Goal: Find specific page/section: Find specific page/section

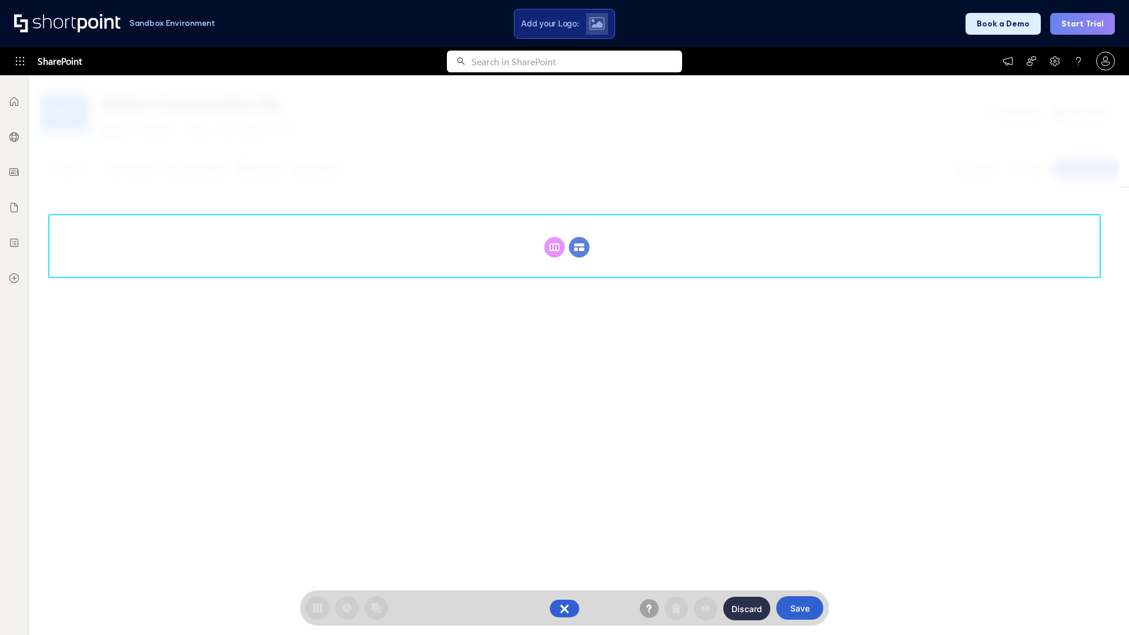
scroll to position [162, 0]
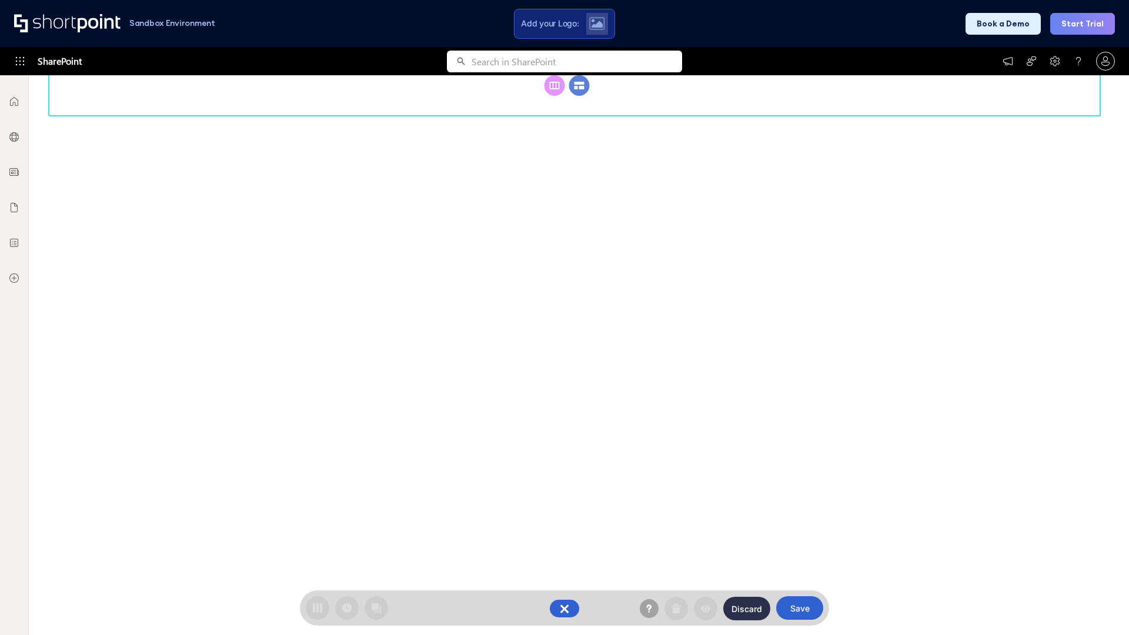
click at [579, 96] on circle at bounding box center [579, 85] width 21 height 21
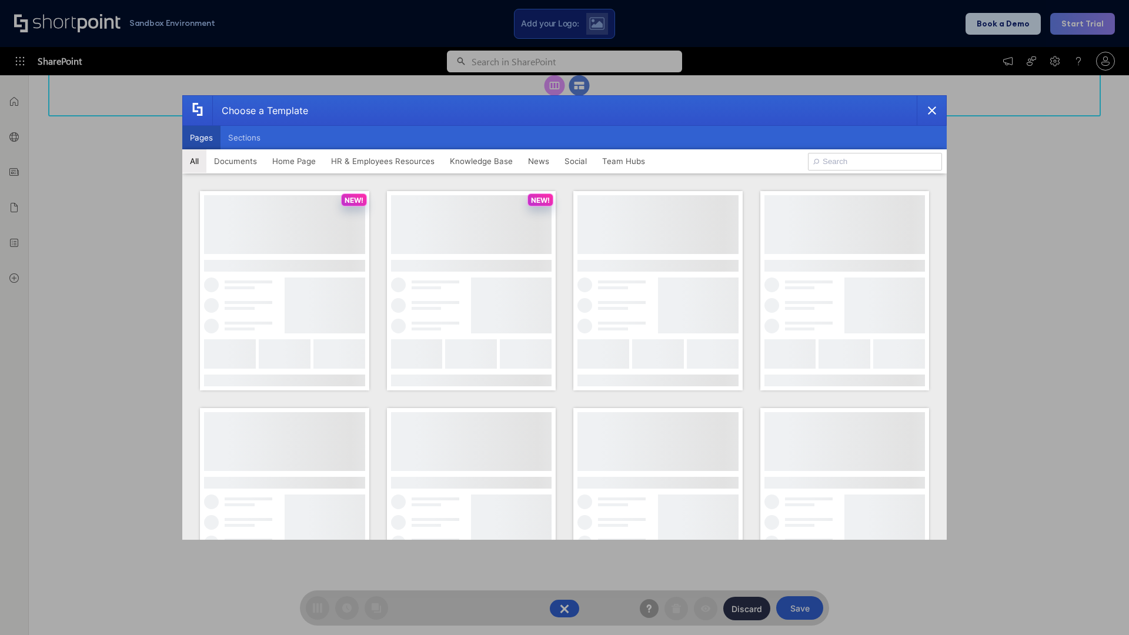
scroll to position [0, 0]
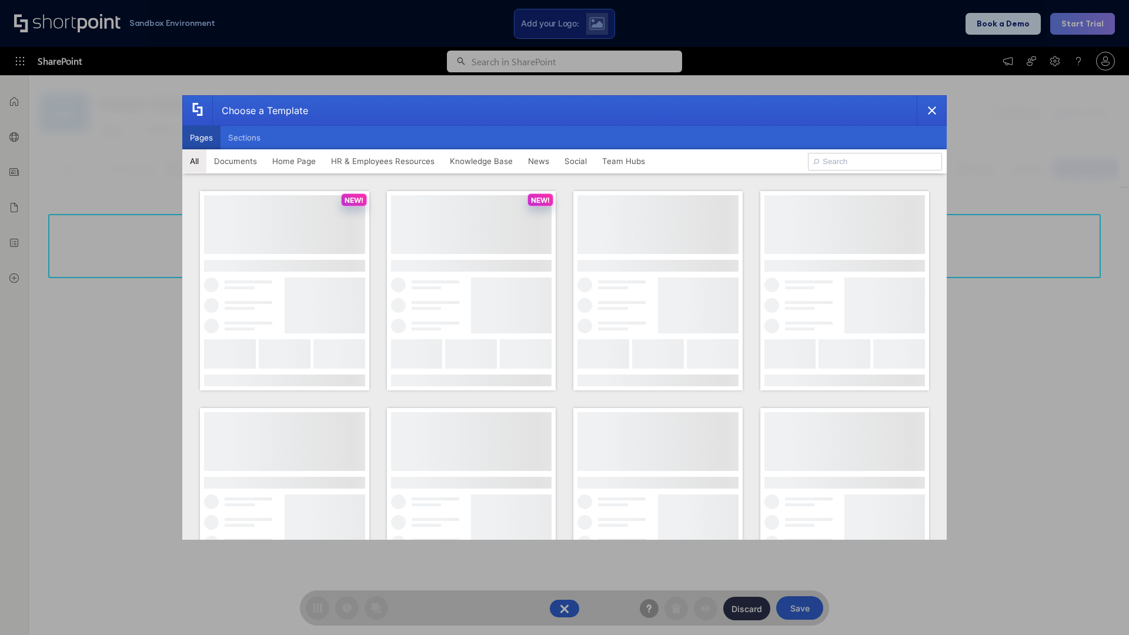
click at [201, 138] on button "Pages" at bounding box center [201, 138] width 38 height 24
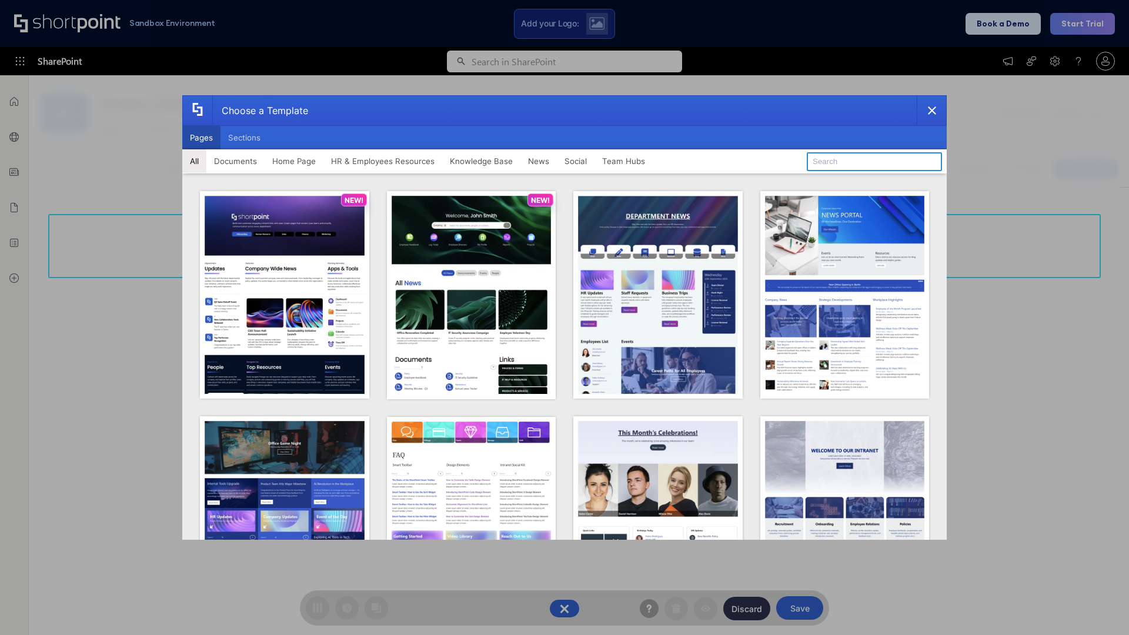
type input "Social Layout 2"
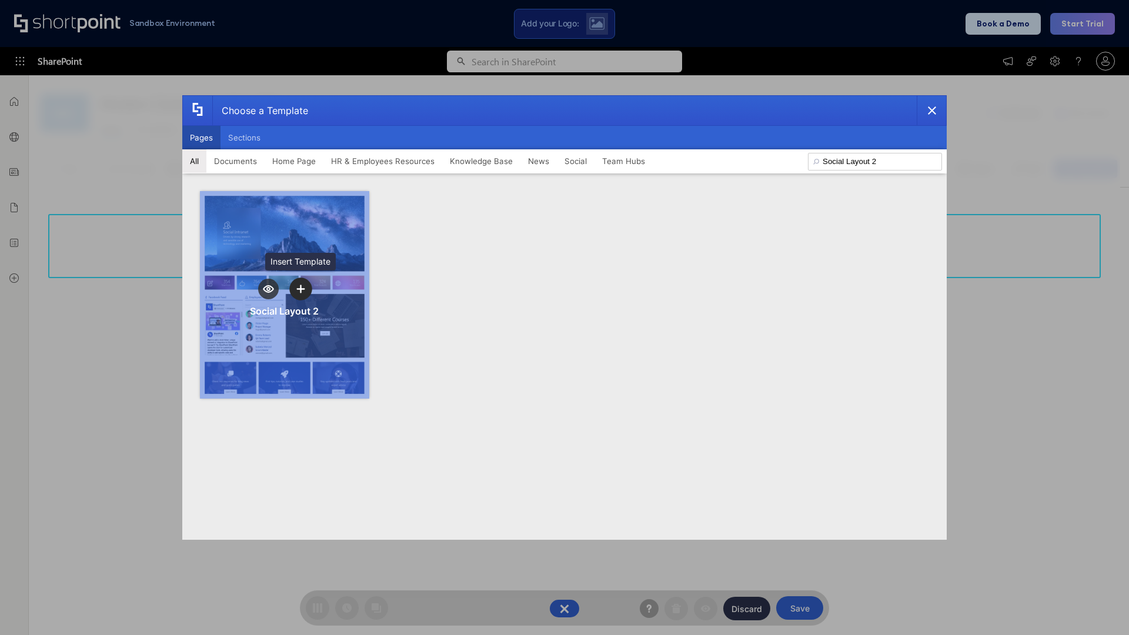
click at [300, 289] on icon "template selector" at bounding box center [300, 289] width 8 height 8
